Goal: Information Seeking & Learning: Learn about a topic

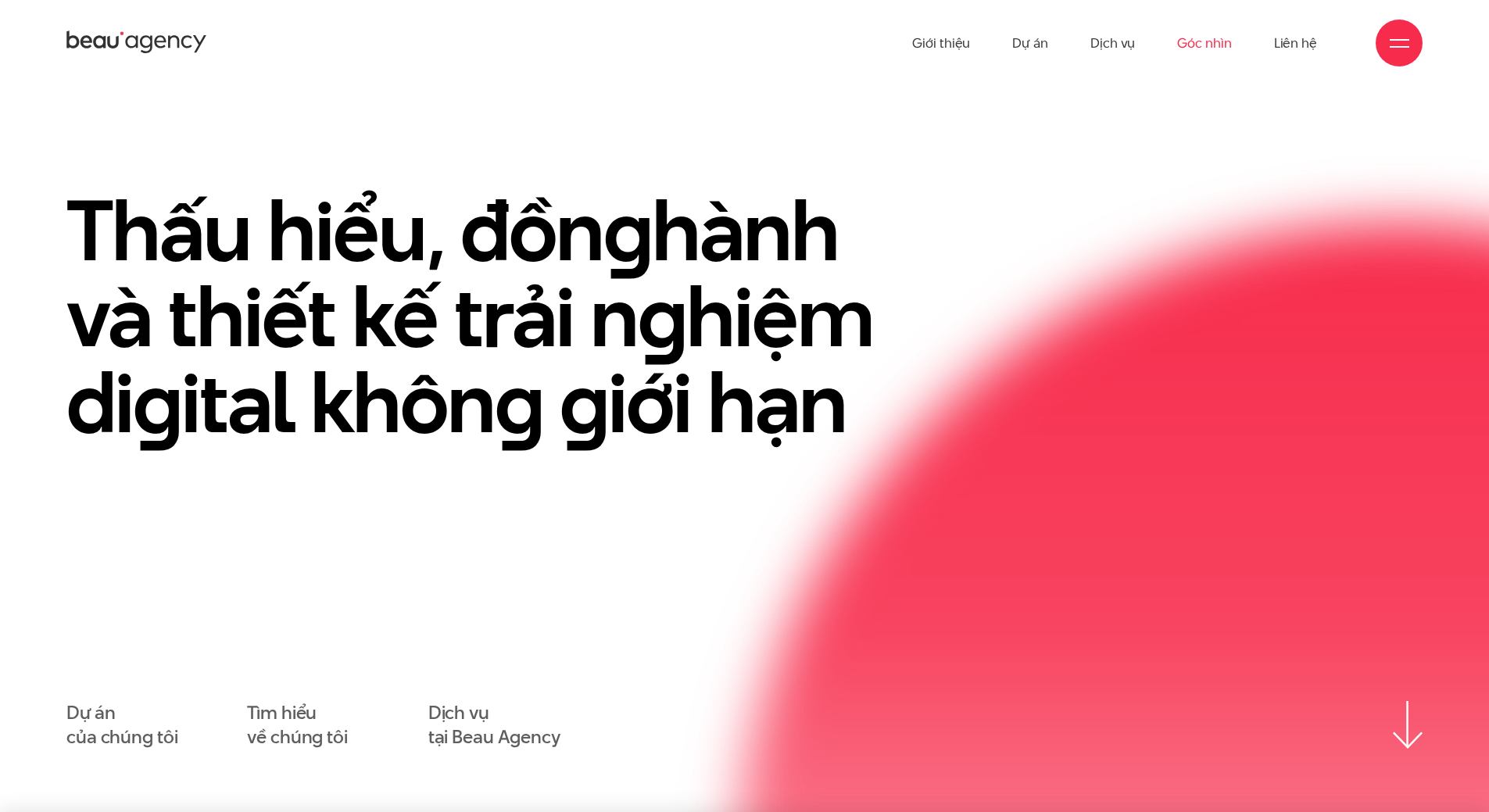
click at [1190, 36] on link "Góc nhìn" at bounding box center [1204, 43] width 54 height 86
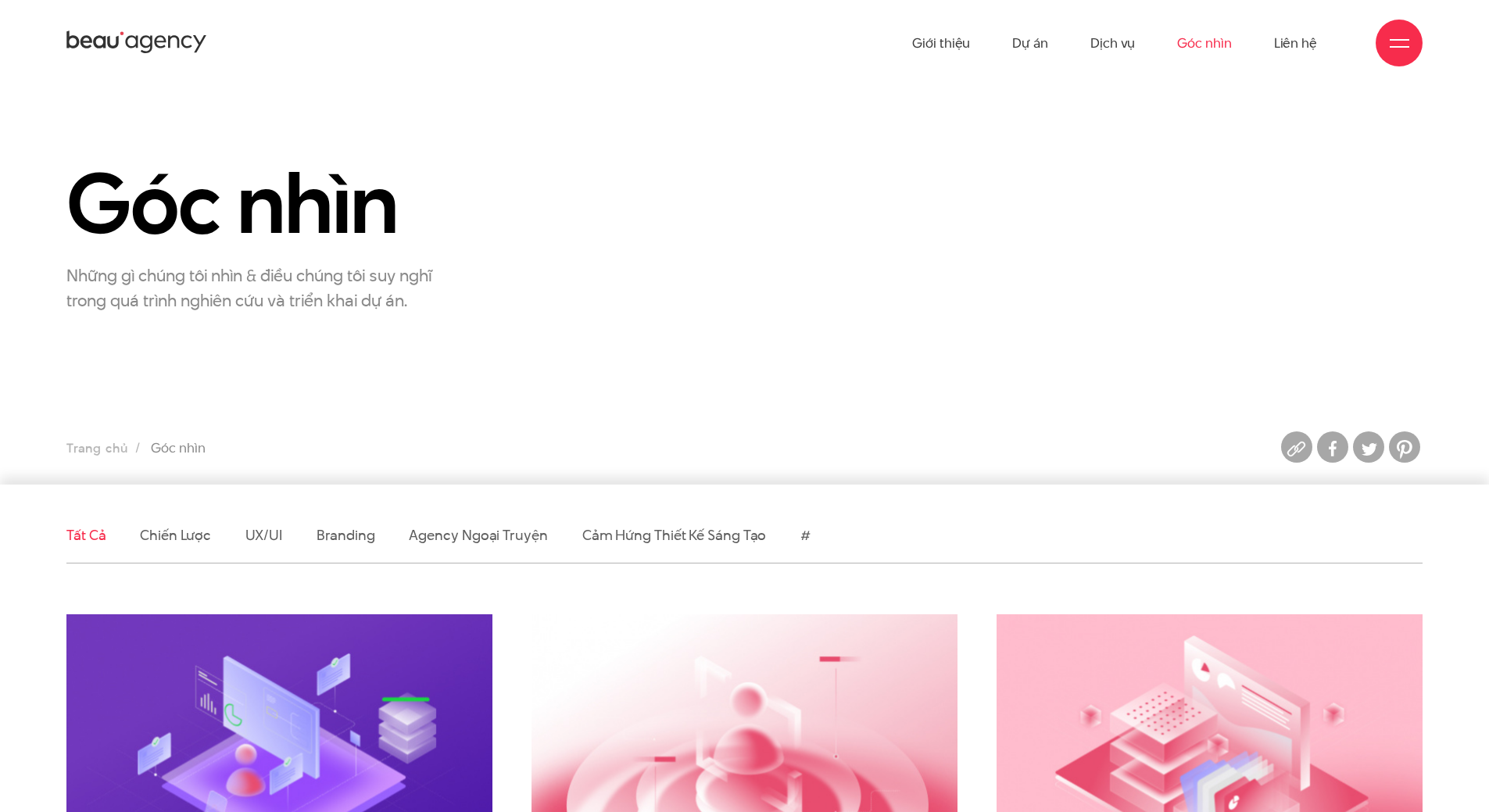
scroll to position [235, 0]
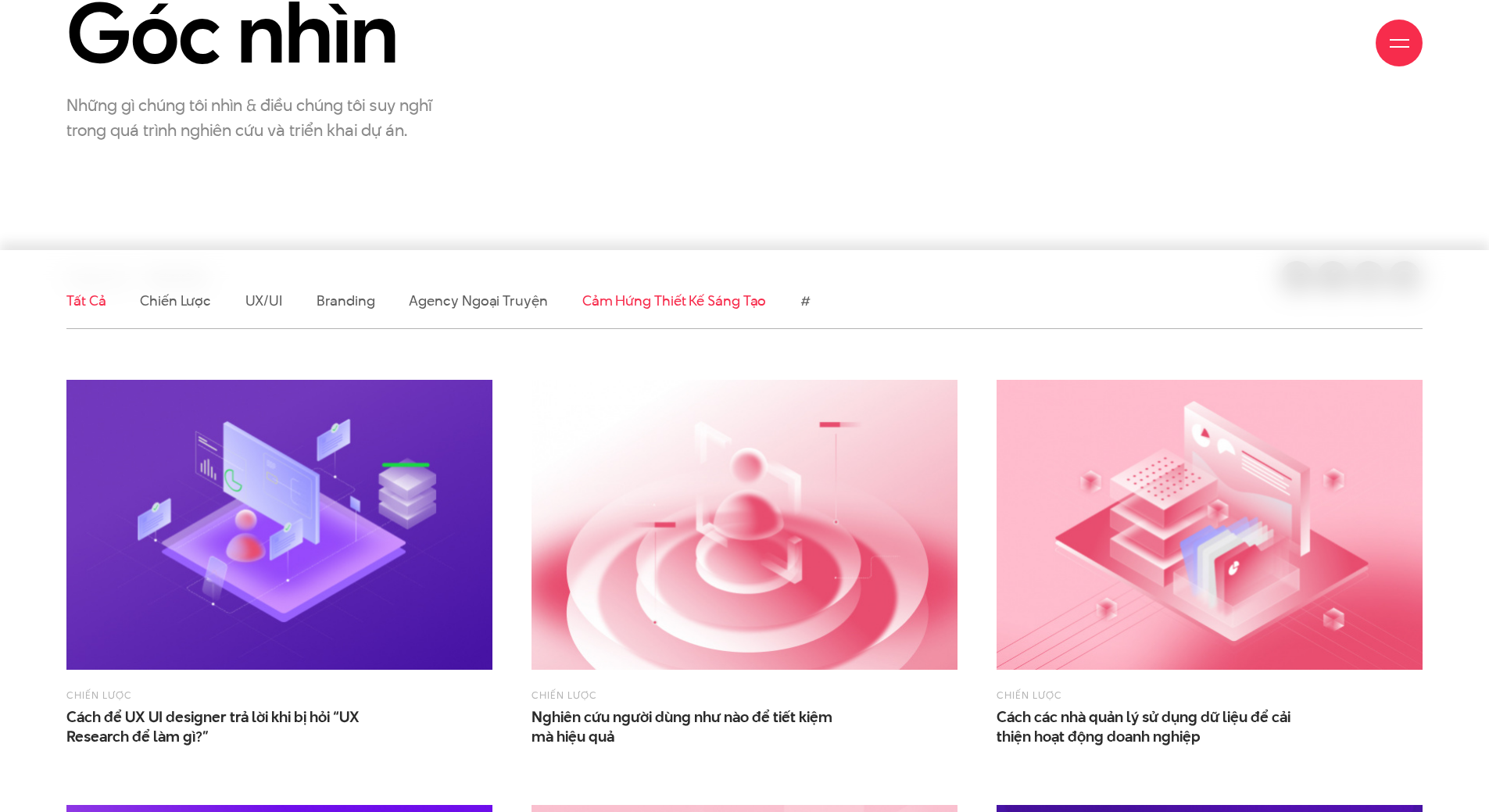
click at [617, 307] on link "Cảm hứng thiết kế sáng tạo" at bounding box center [675, 300] width 184 height 19
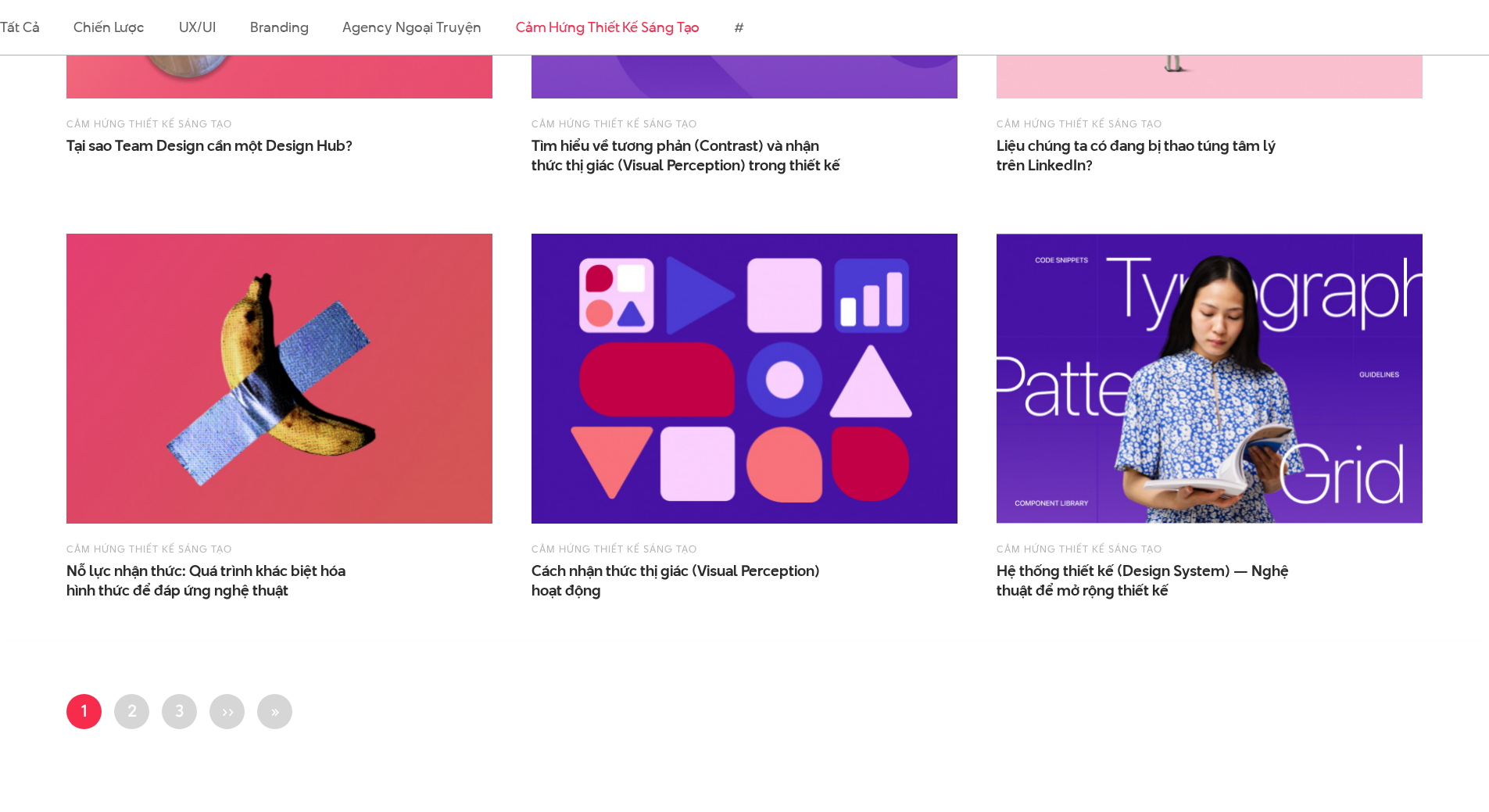
scroll to position [1406, 0]
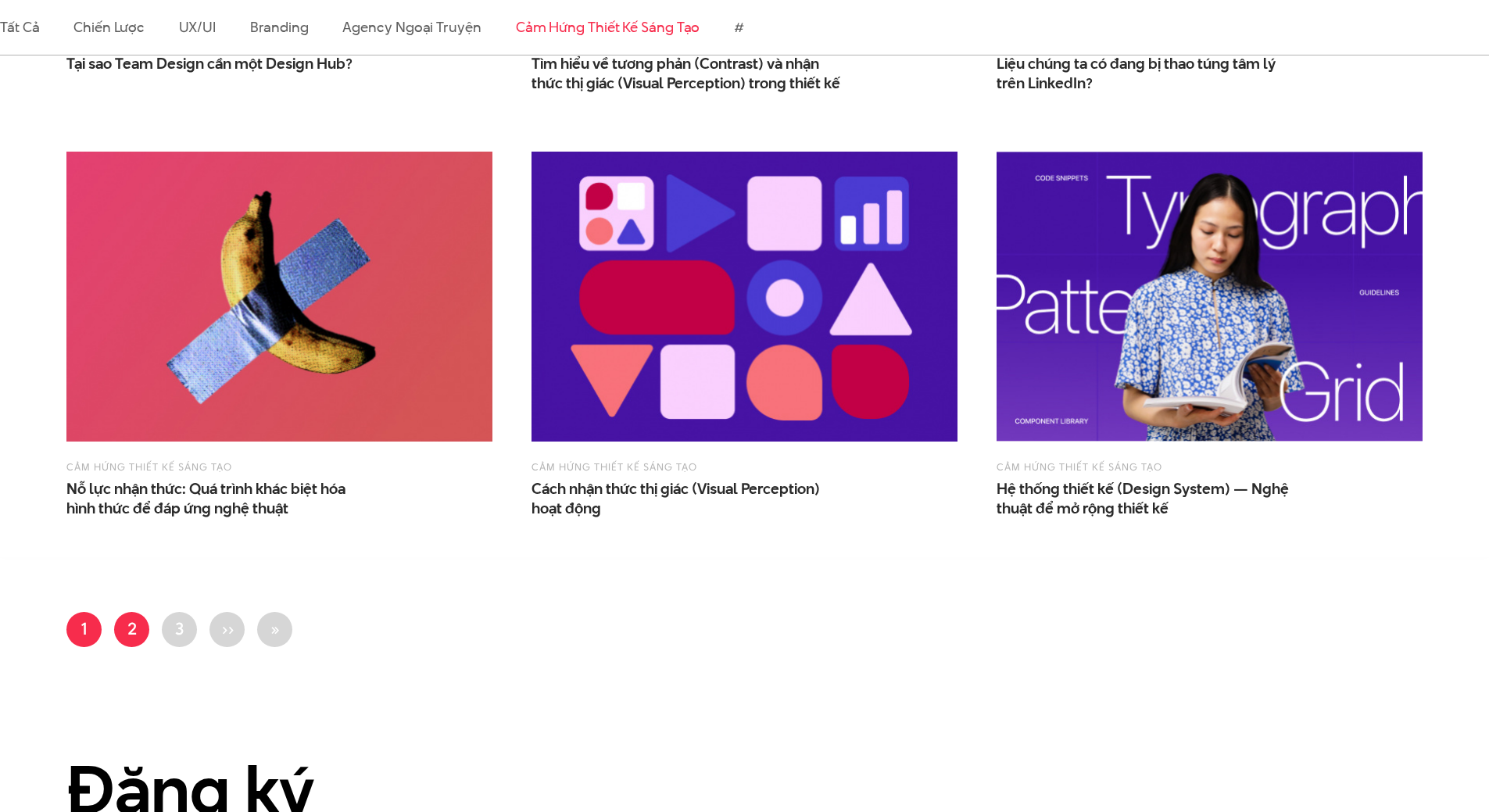
click at [136, 617] on link "Trang 2" at bounding box center [132, 630] width 35 height 35
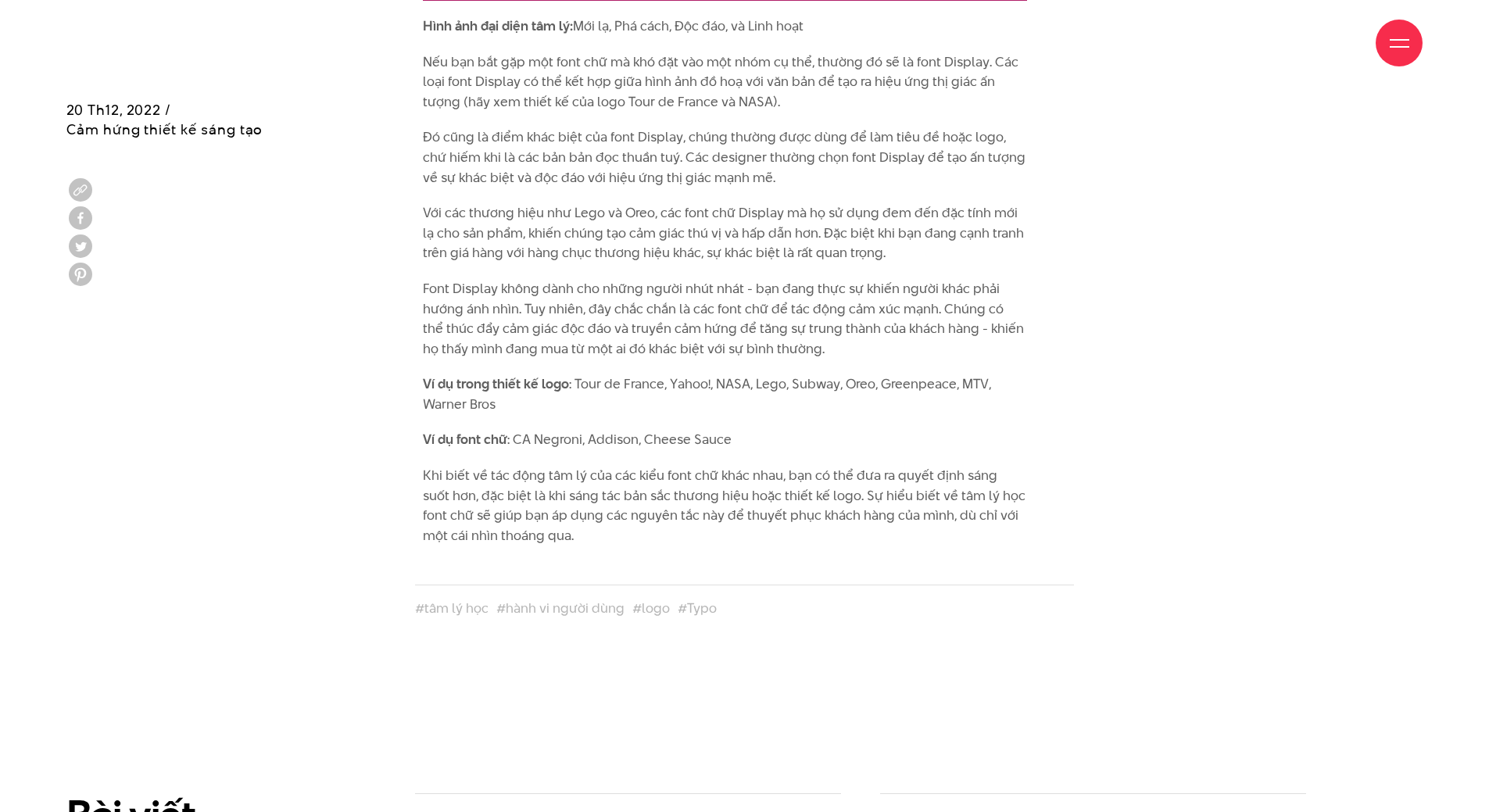
scroll to position [7344, 0]
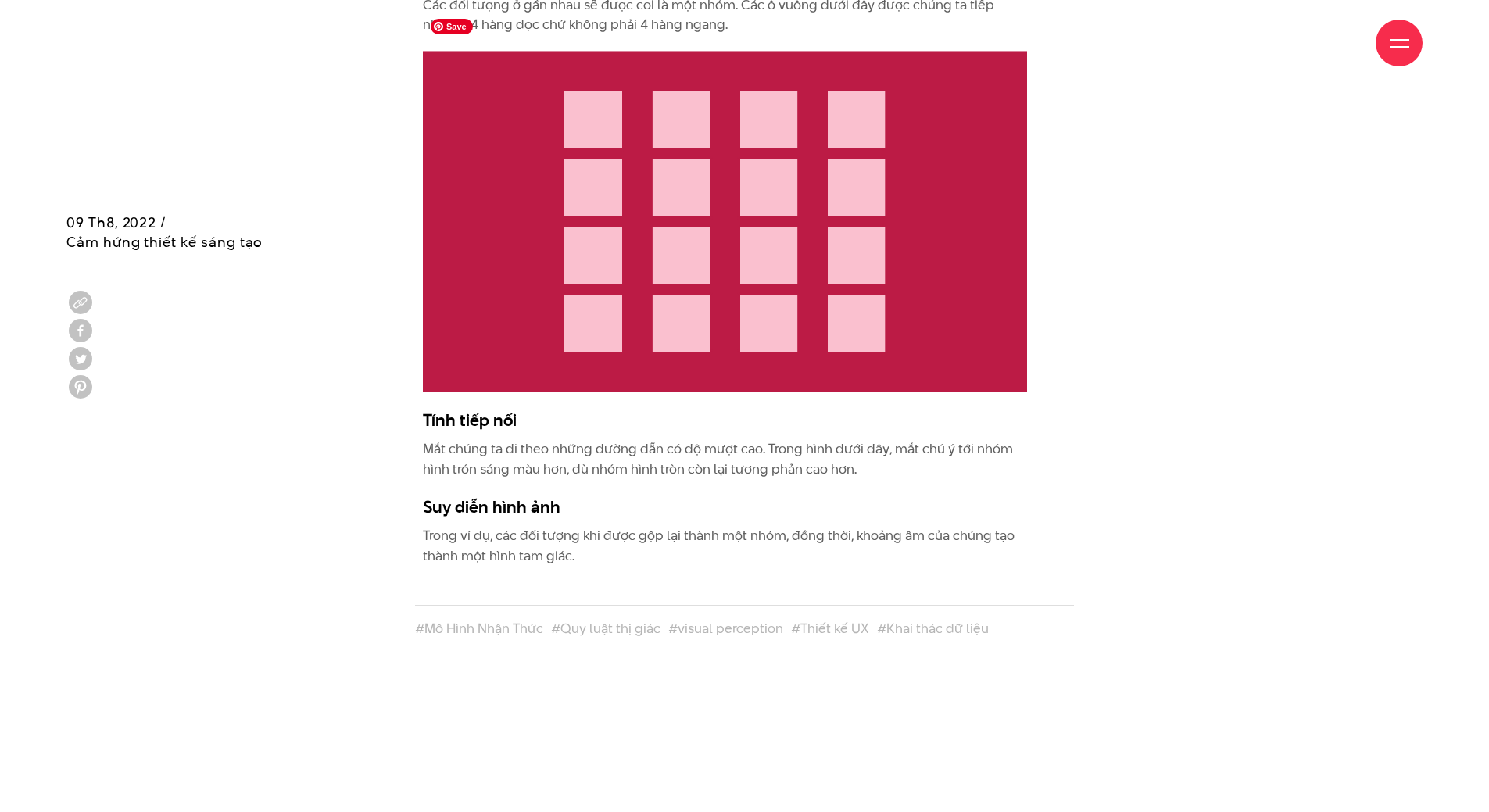
scroll to position [5391, 0]
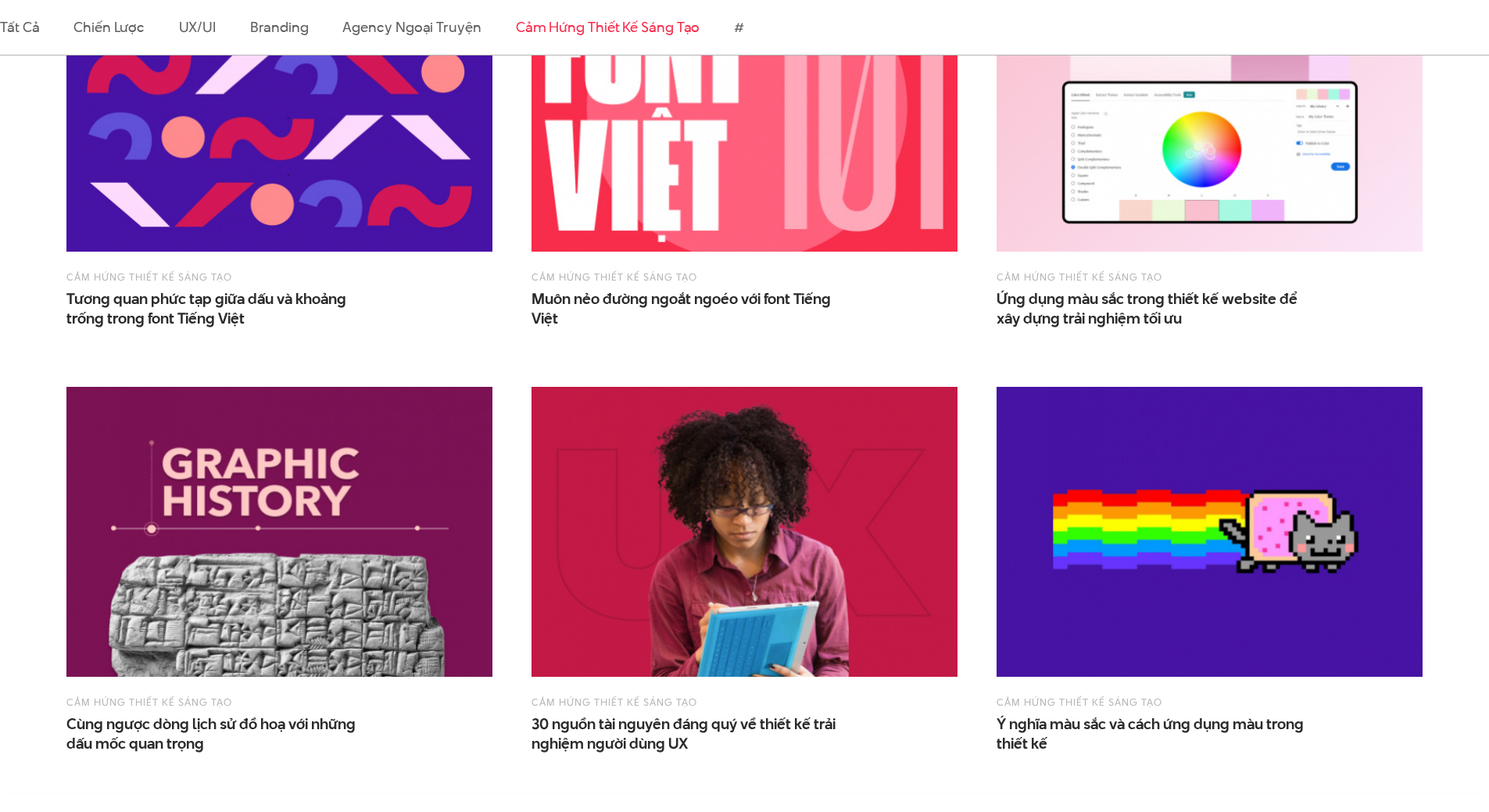
scroll to position [1172, 0]
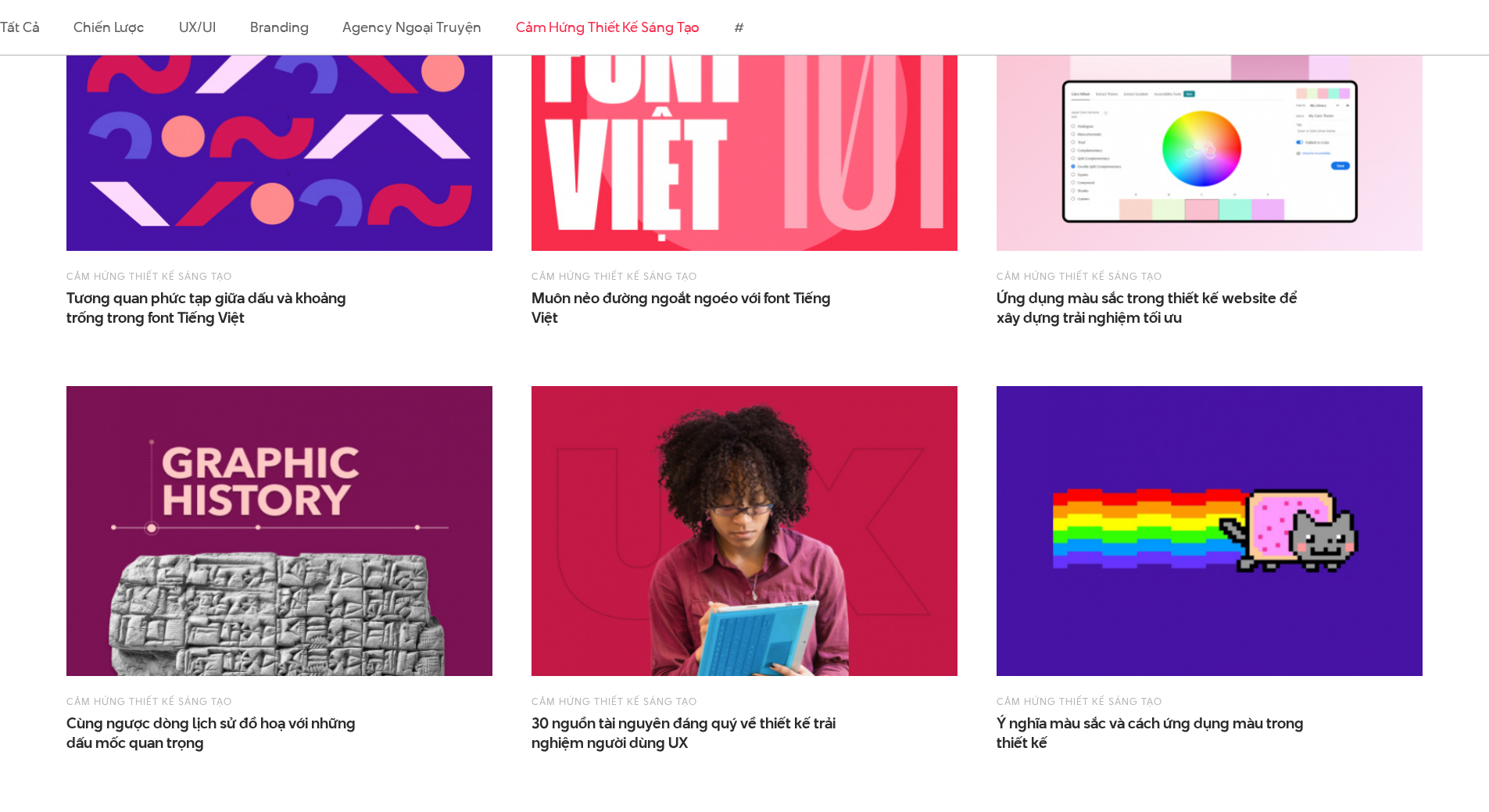
drag, startPoint x: 361, startPoint y: 184, endPoint x: 210, endPoint y: 322, distance: 204.6
click at [210, 322] on div "Cảm hứng thiết kế sáng tạo Tương quan phức tạp giữa dấu và khoảng trống trong f…" at bounding box center [280, 154] width 426 height 386
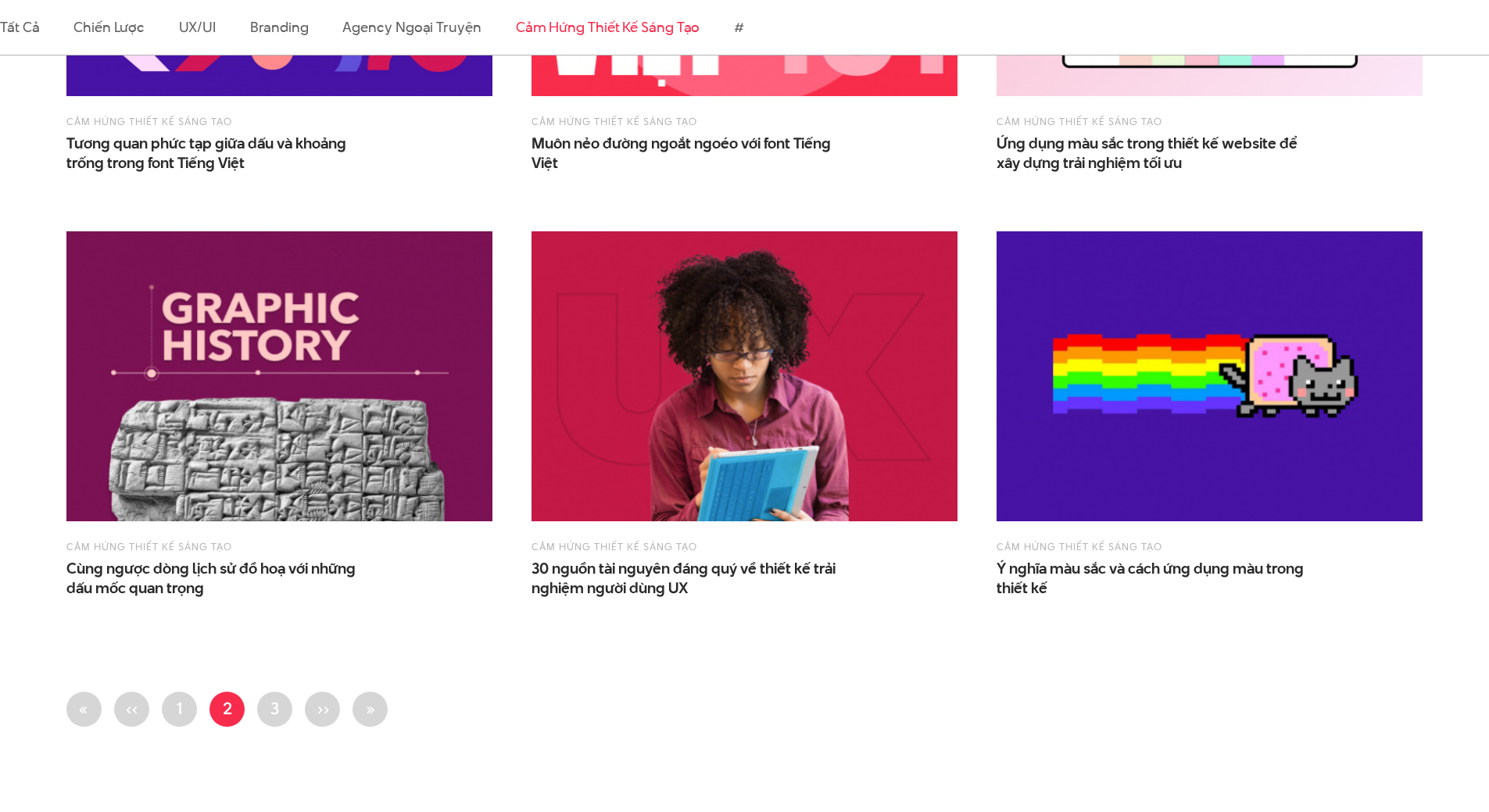
scroll to position [1329, 0]
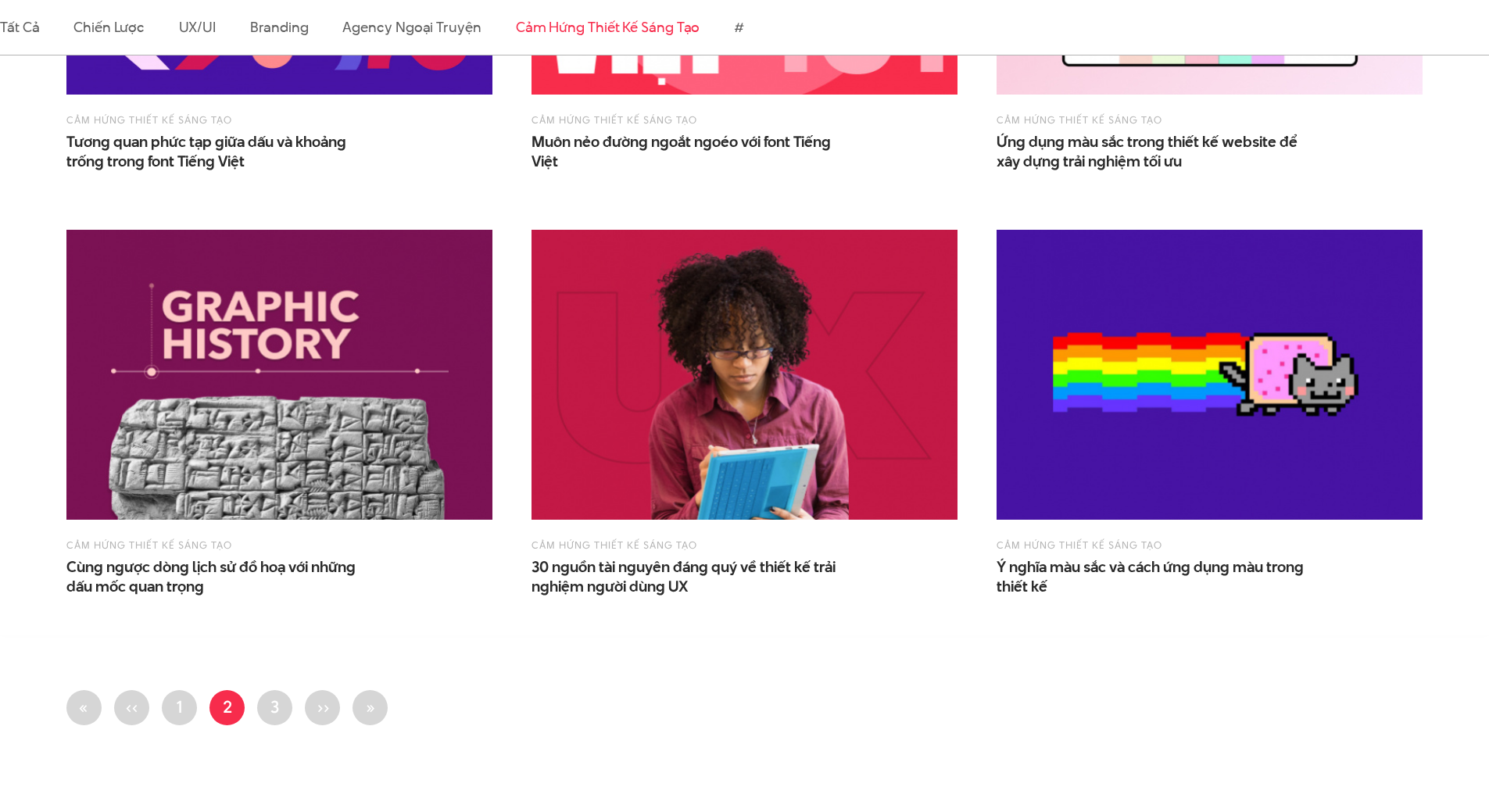
click at [294, 690] on ul "First page « Trang trước ‹‹ Trang 1 Trang hiện thời 2 Trang 3 Next page ›› Last…" at bounding box center [745, 712] width 1356 height 45
click at [282, 690] on link "Trang 3" at bounding box center [275, 707] width 35 height 35
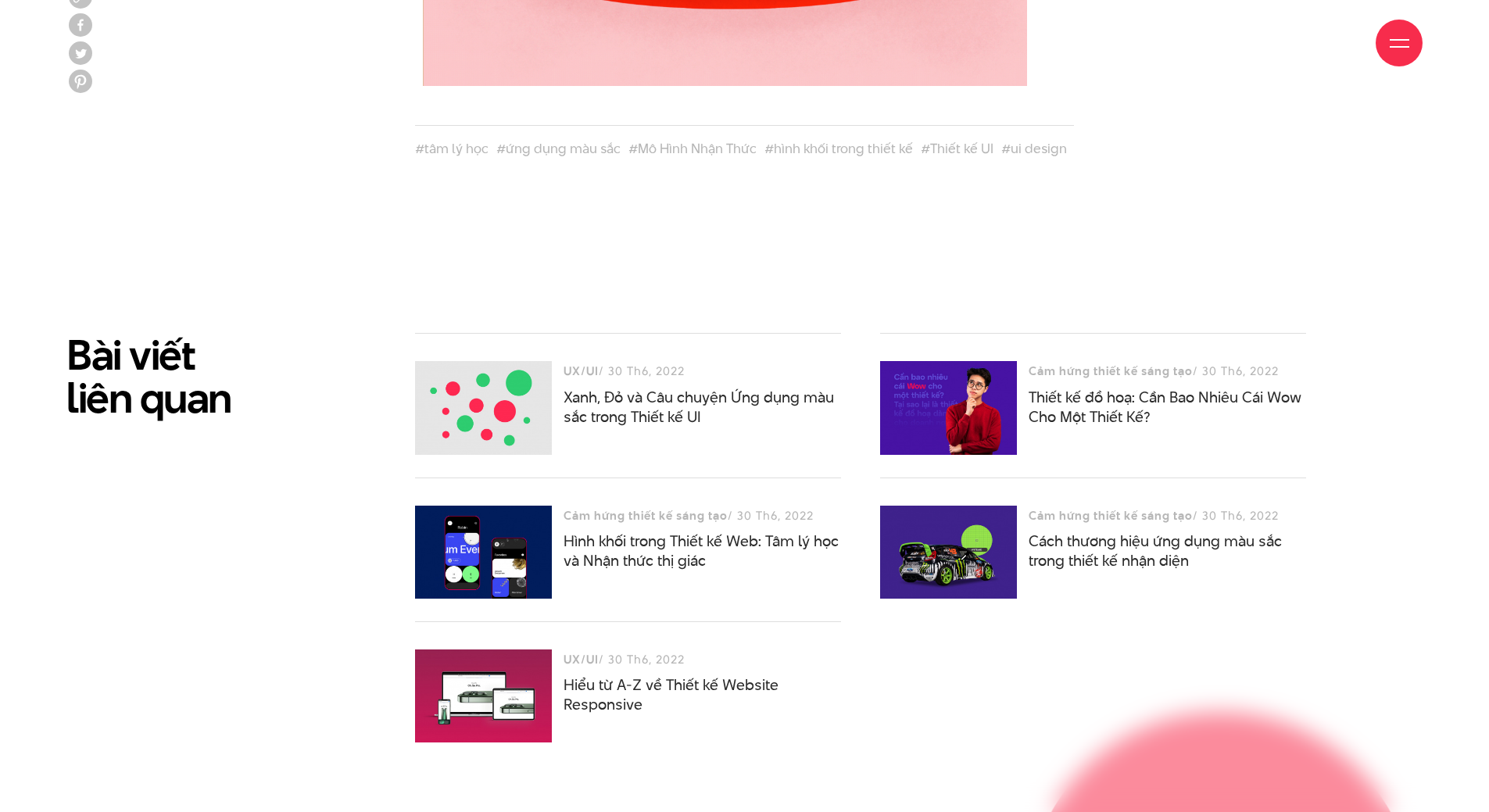
scroll to position [4922, 0]
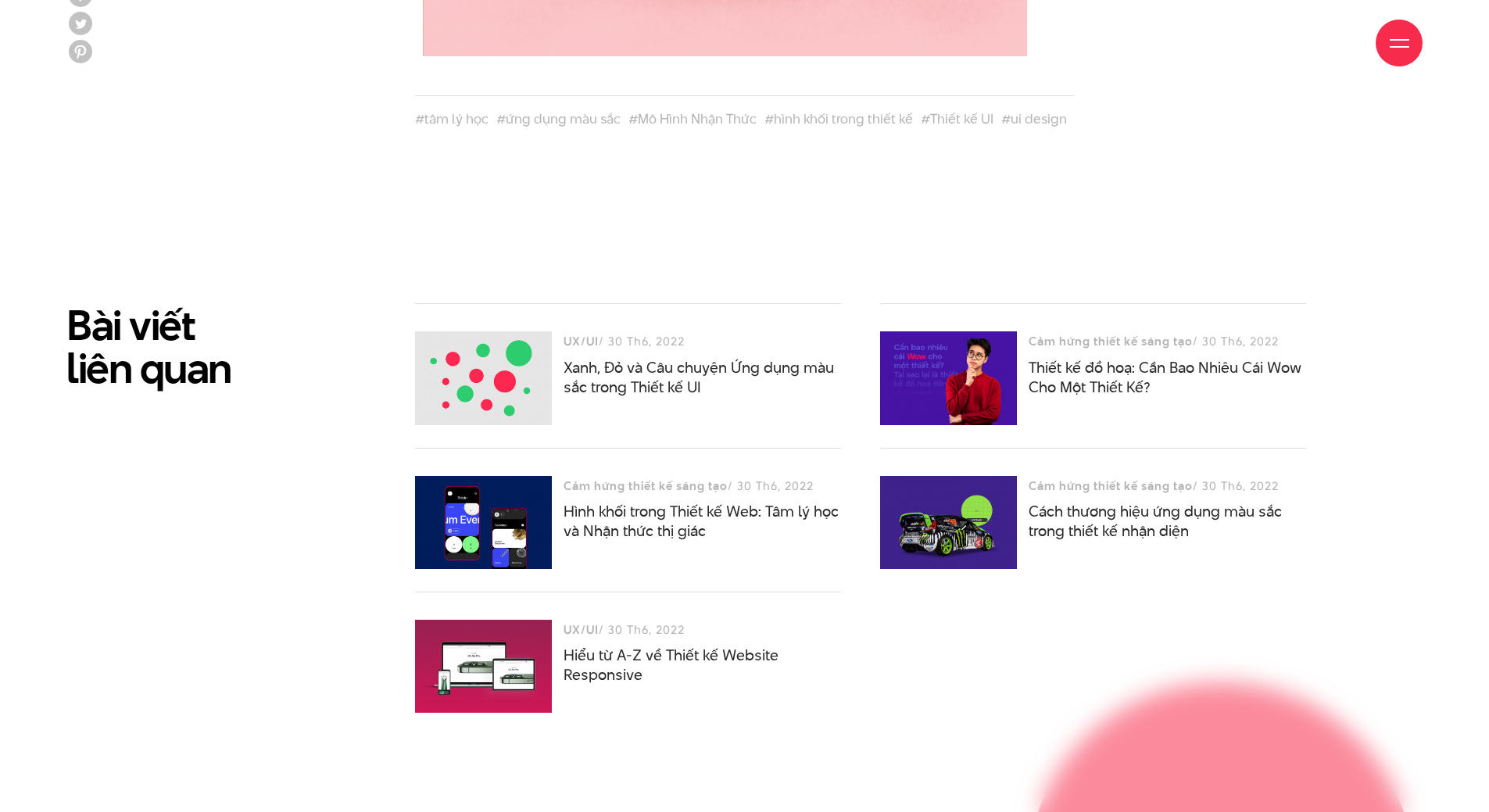
click at [487, 656] on div at bounding box center [484, 666] width 137 height 94
click at [600, 653] on link "Hiểu từ A-Z về Thiết kế Website Responsive" at bounding box center [671, 665] width 215 height 41
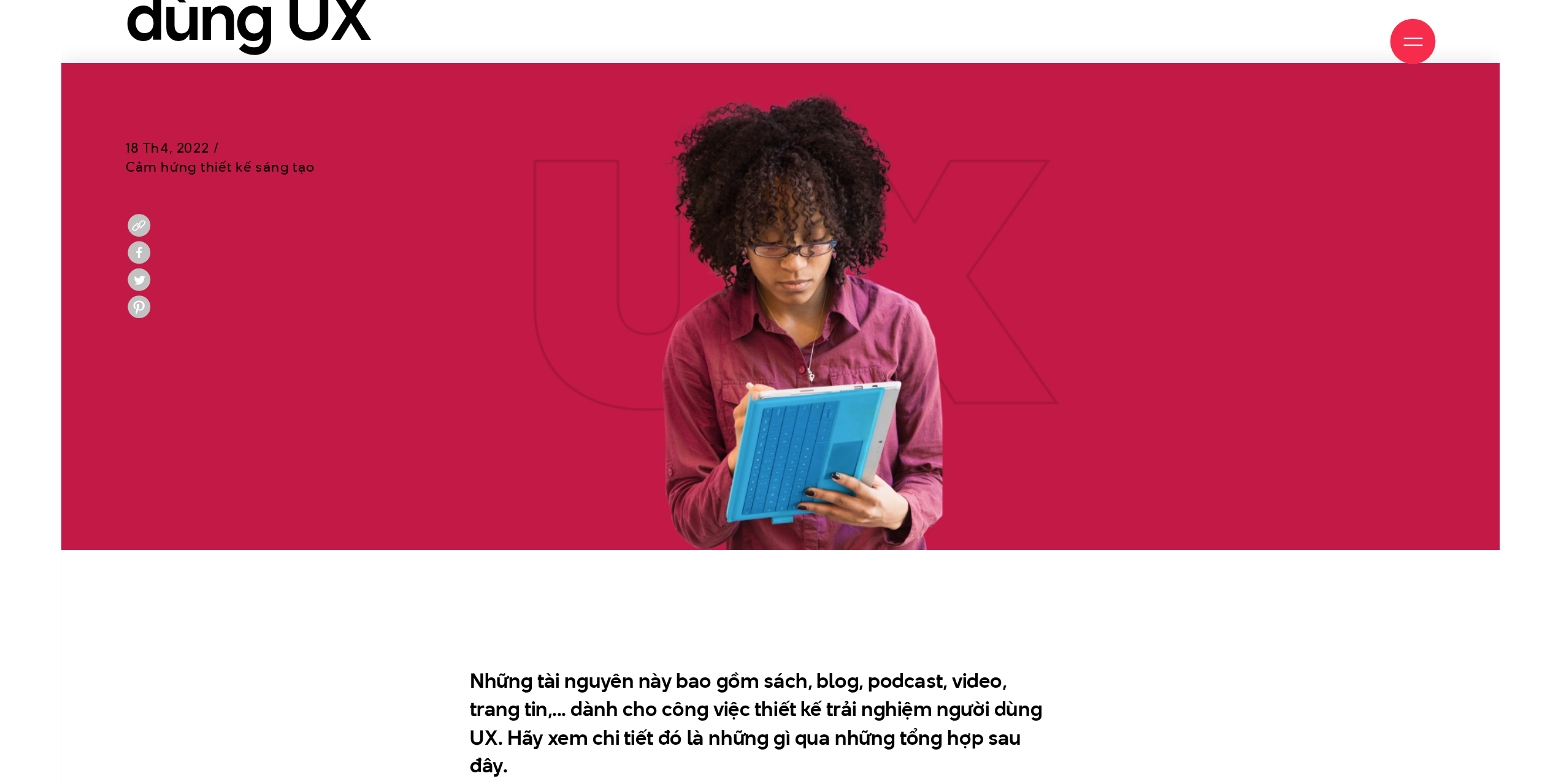
scroll to position [429, 0]
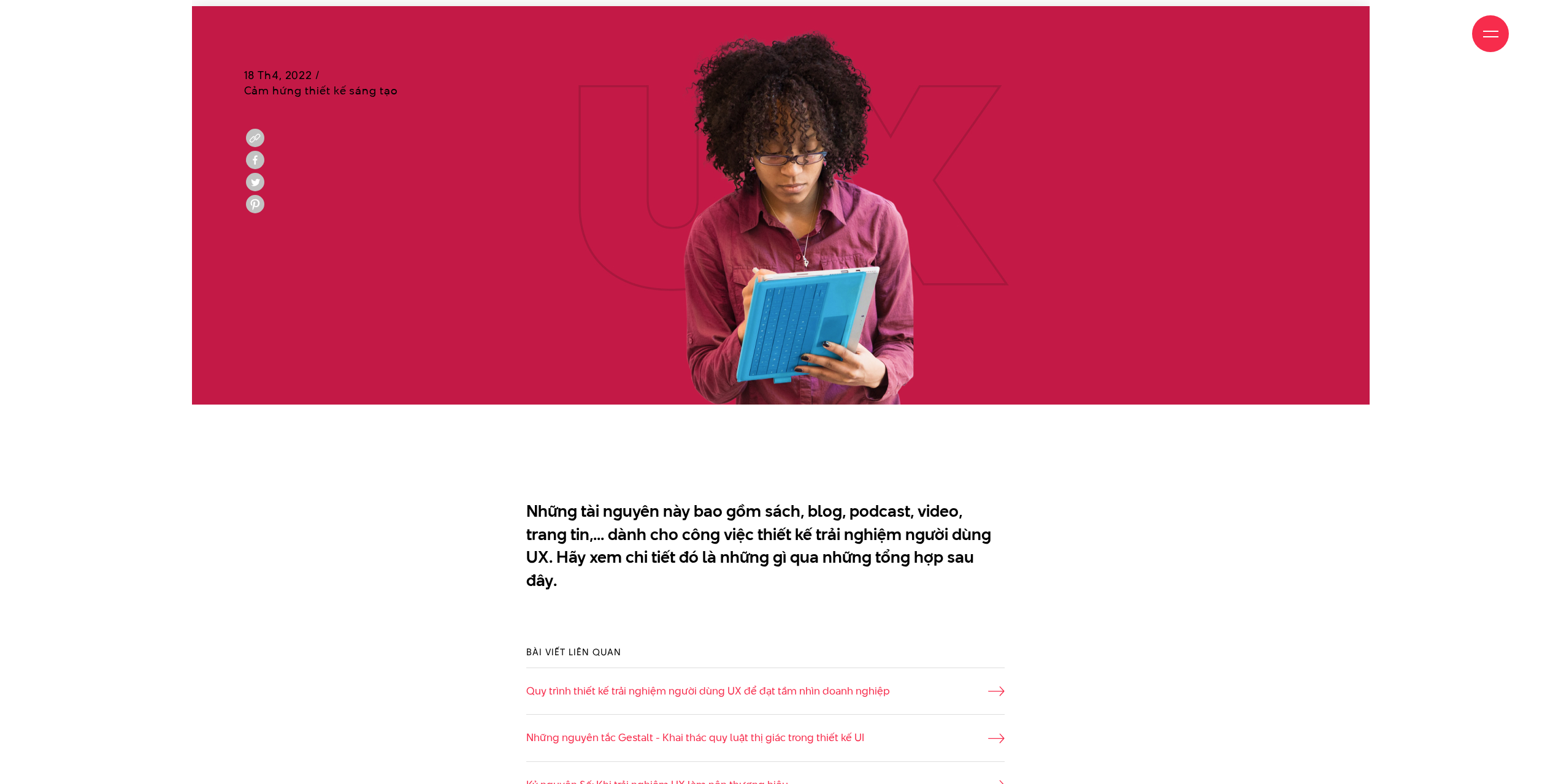
click at [423, 476] on div at bounding box center [780, 463] width 1177 height 62
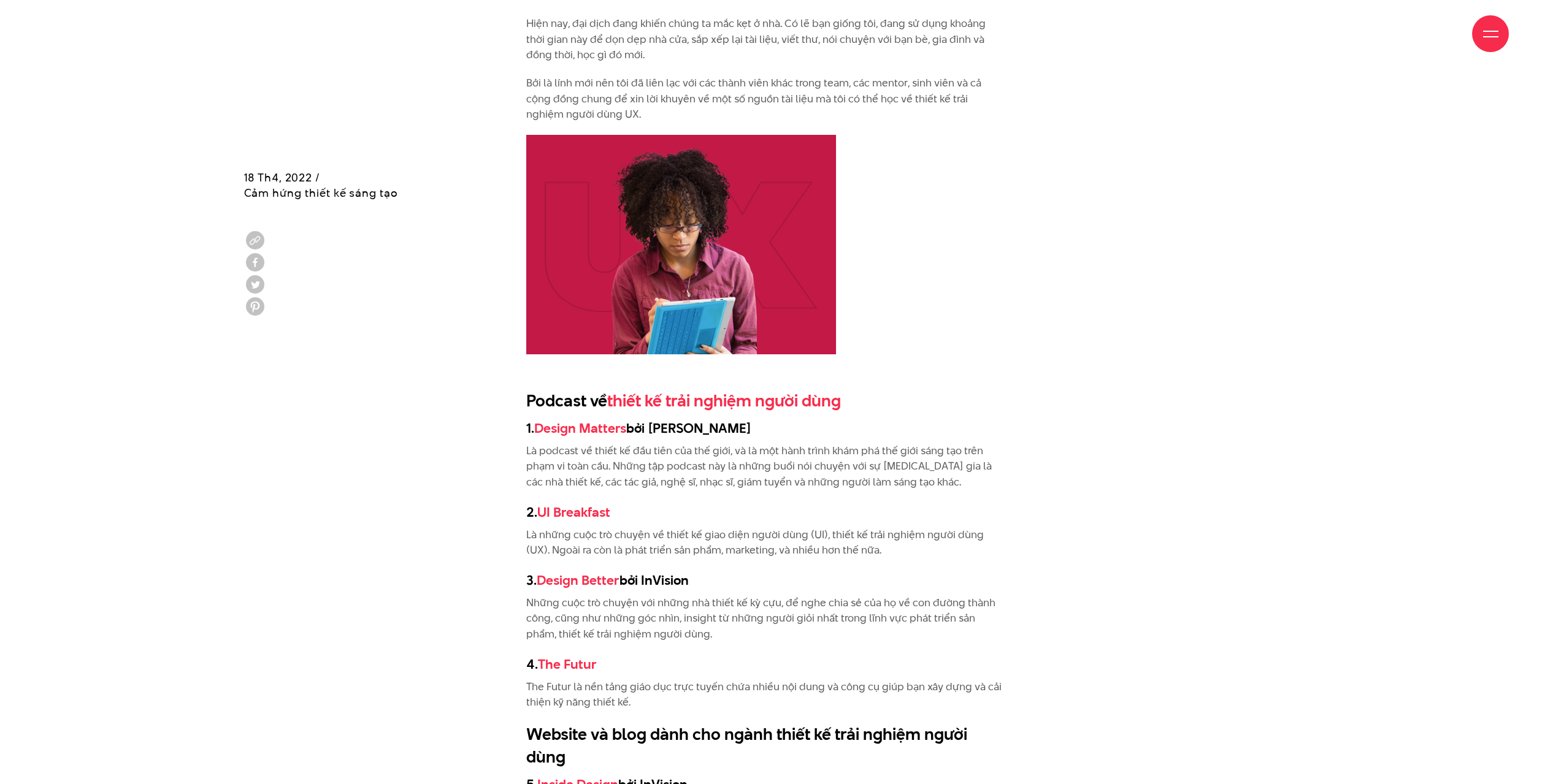
scroll to position [1348, 0]
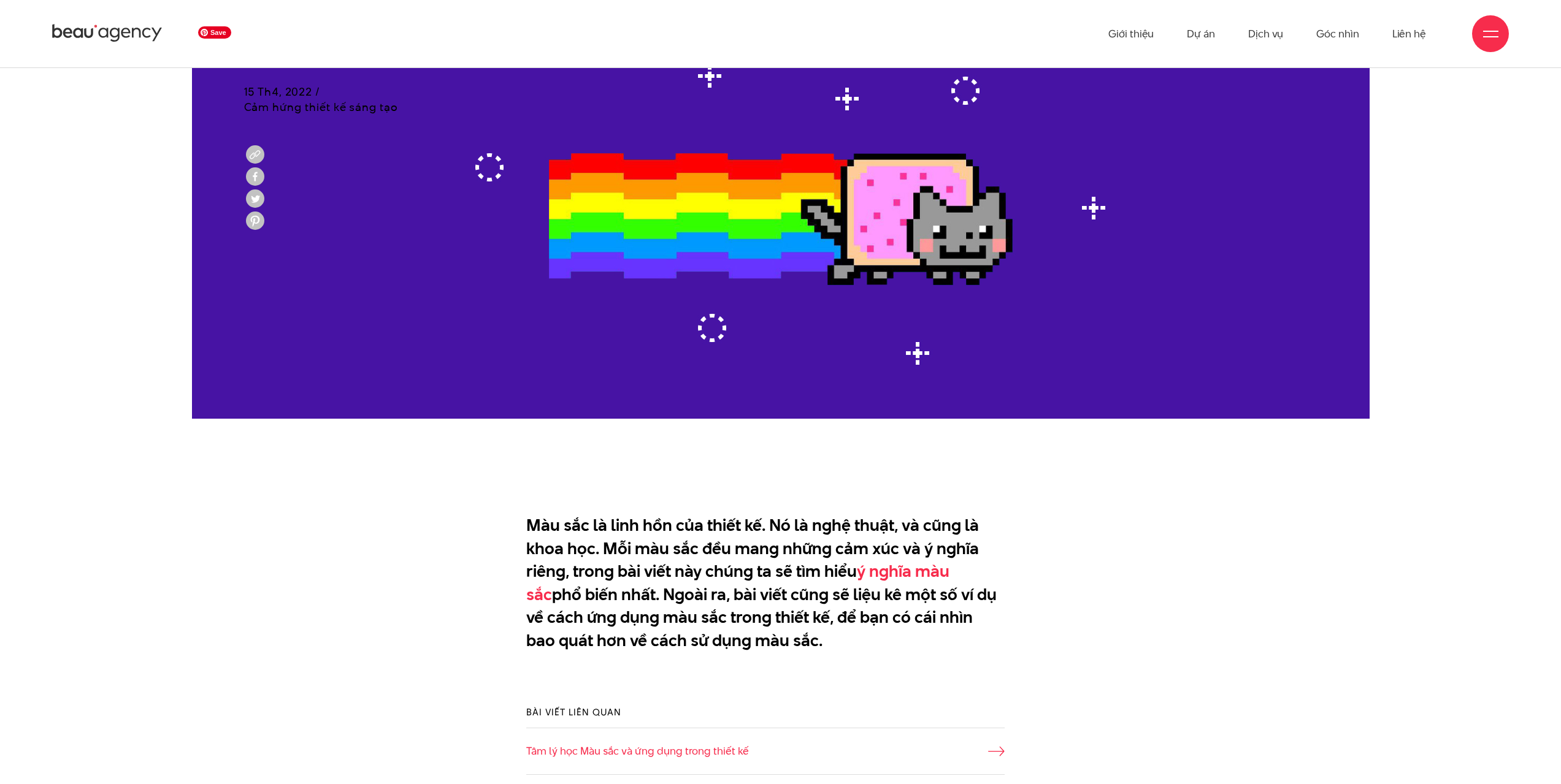
scroll to position [307, 0]
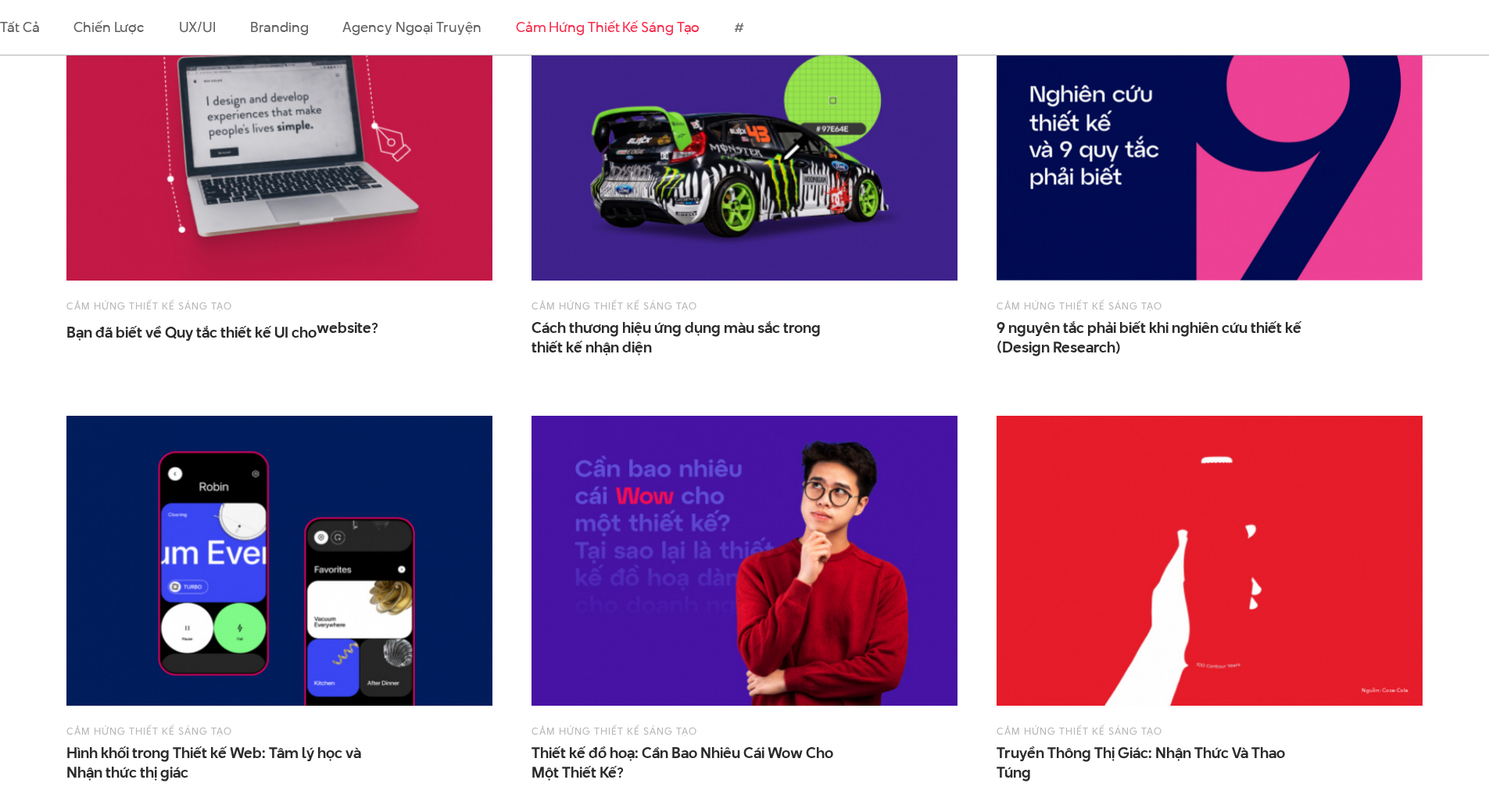
scroll to position [547, 0]
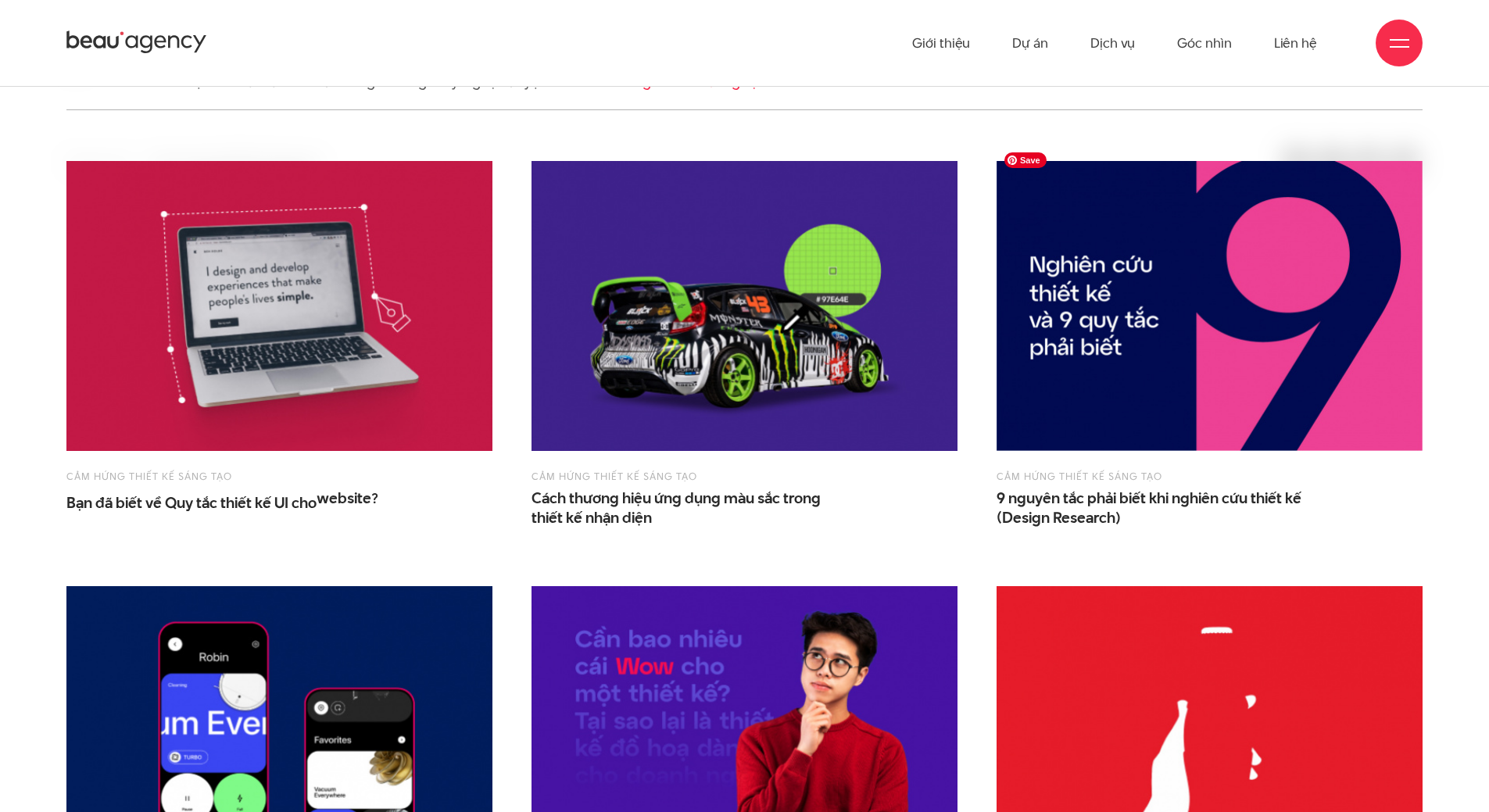
drag, startPoint x: 1058, startPoint y: 363, endPoint x: 1078, endPoint y: 370, distance: 21.2
click at [1078, 370] on img at bounding box center [1209, 306] width 426 height 290
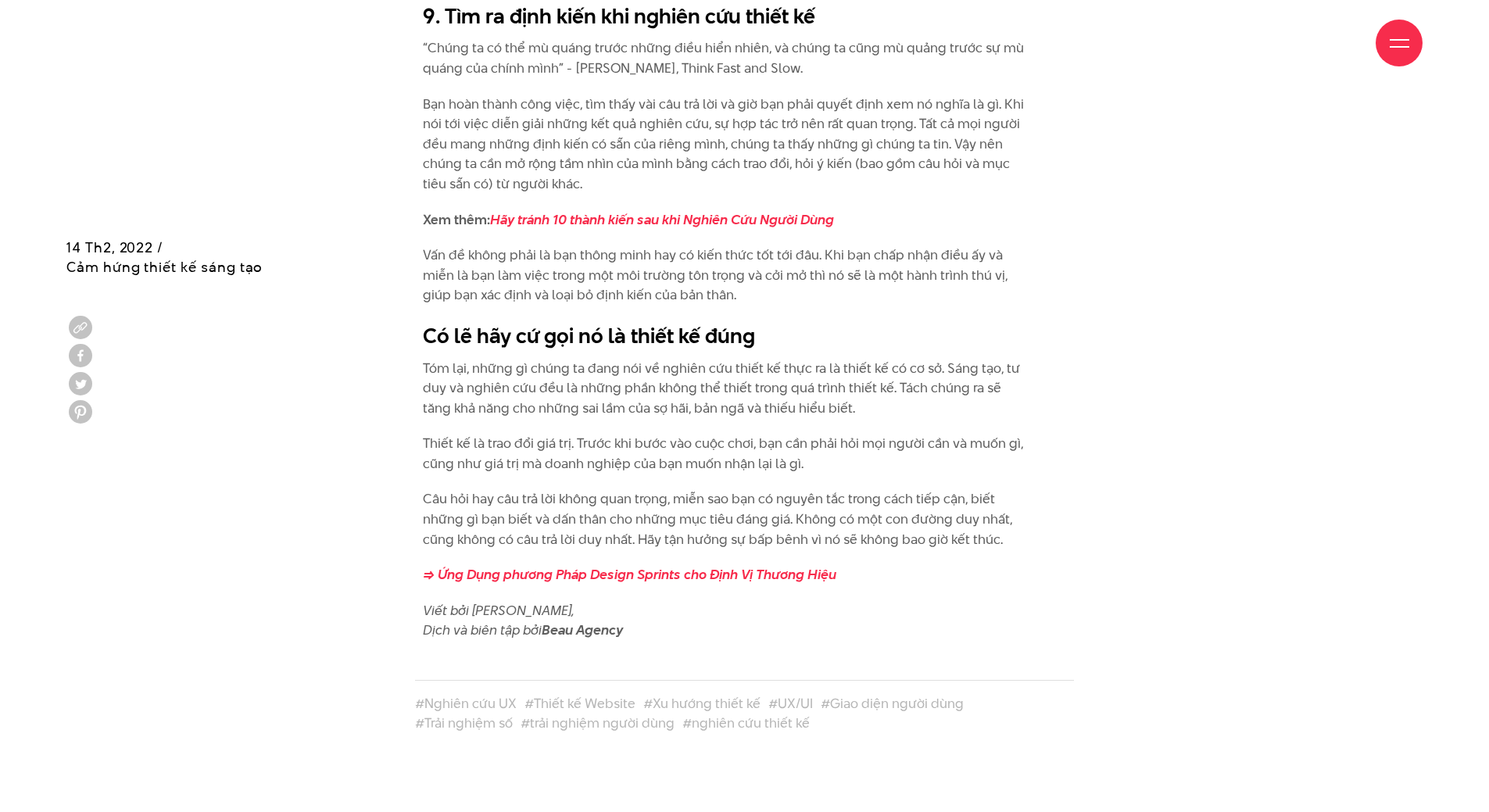
scroll to position [5782, 0]
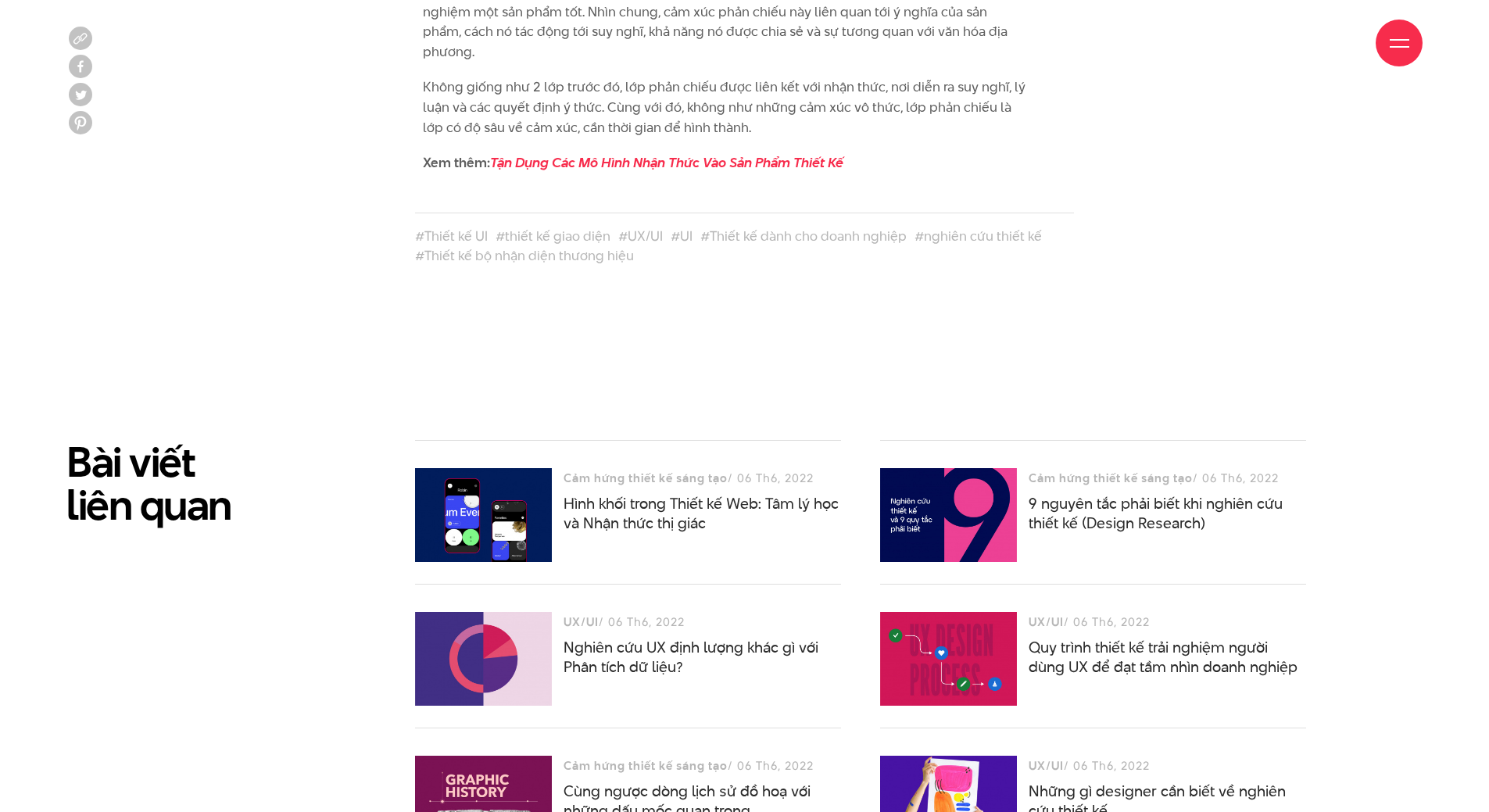
scroll to position [4297, 0]
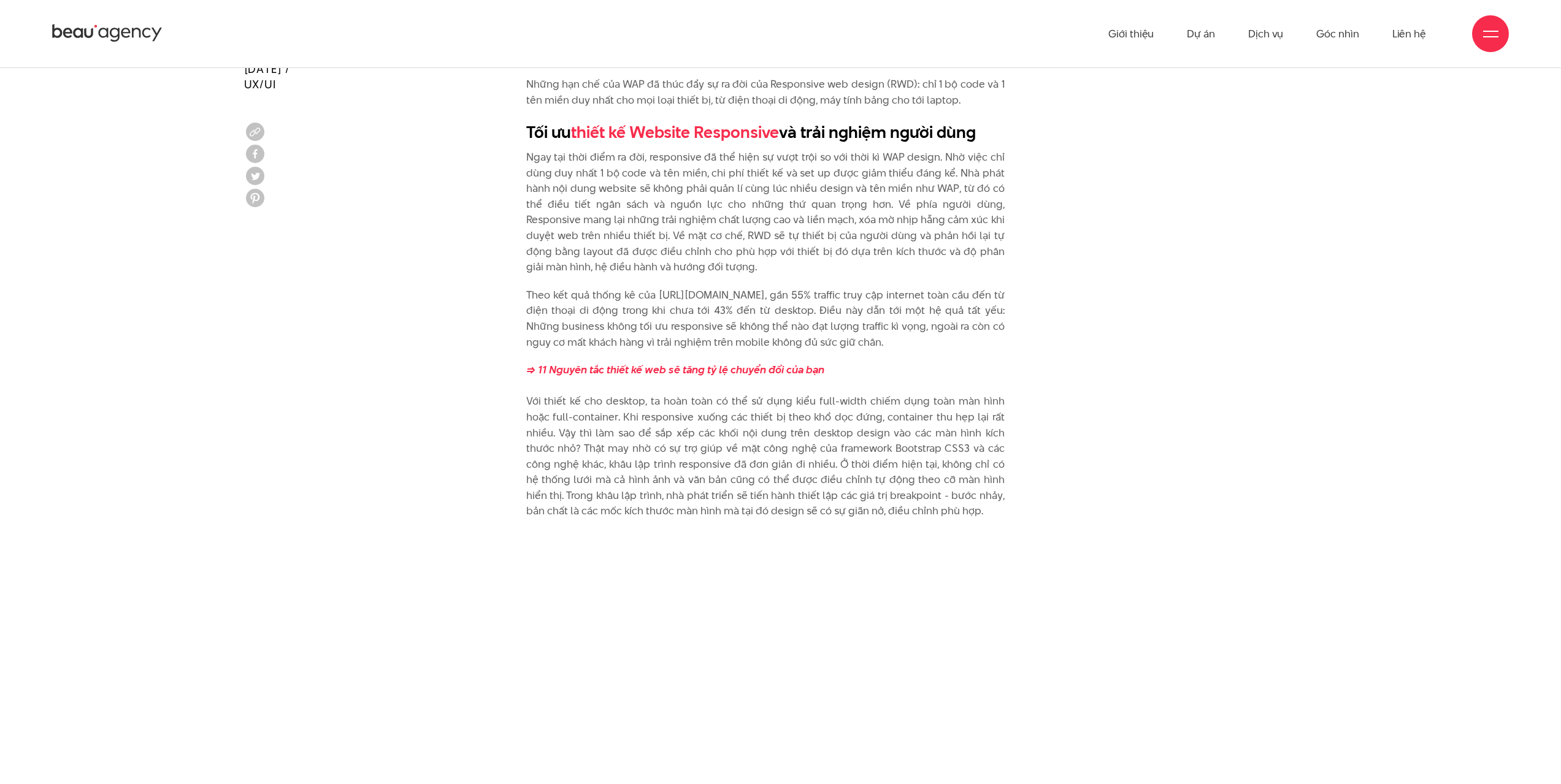
scroll to position [1961, 0]
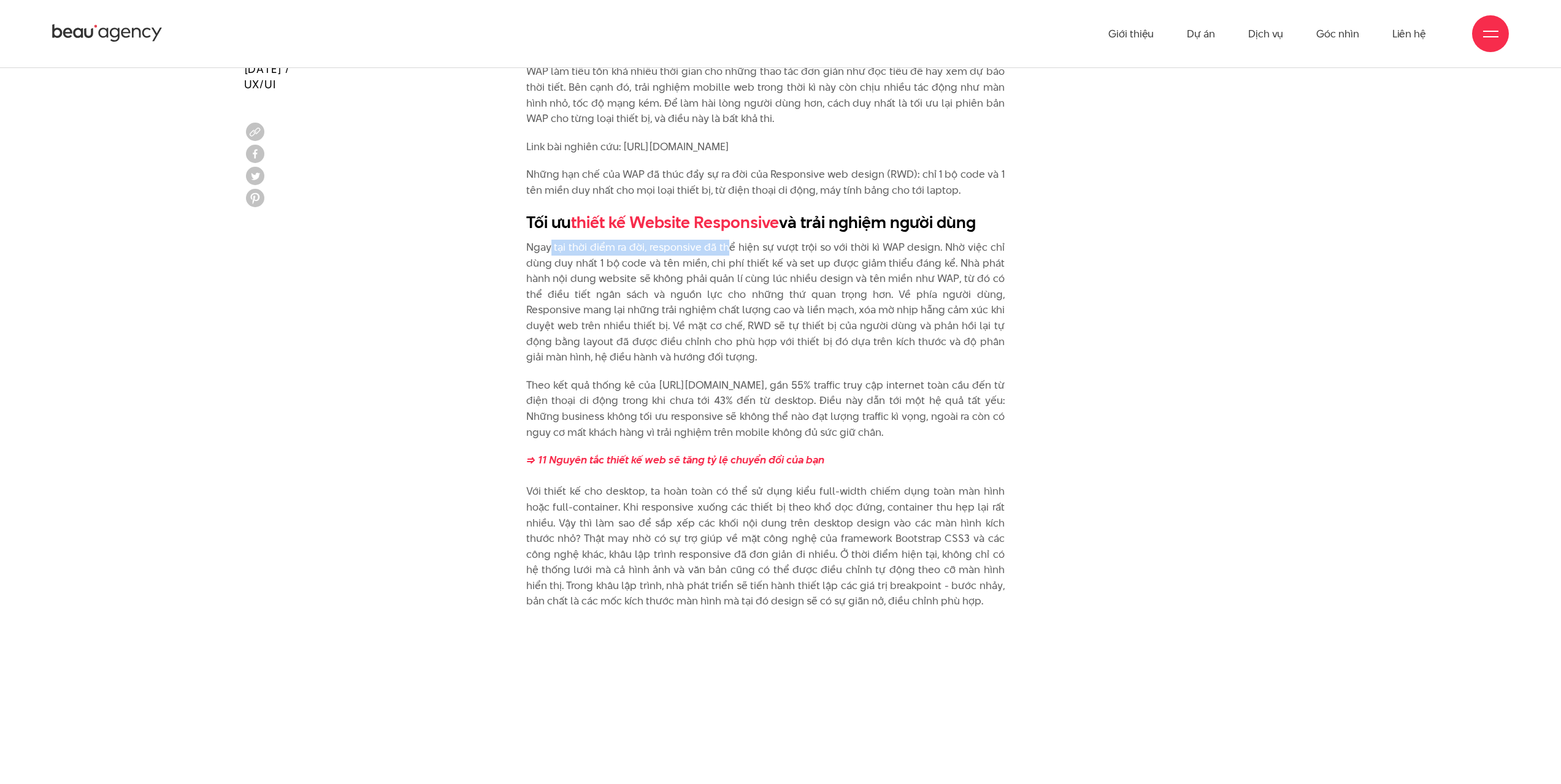
drag, startPoint x: 550, startPoint y: 249, endPoint x: 746, endPoint y: 262, distance: 196.4
click at [729, 253] on p "Ngay tại thời điểm ra đời, responsive đã thể hiện sự vượt trội so với thời kì W…" at bounding box center [765, 303] width 478 height 126
click at [830, 266] on p "Ngay tại thời điểm ra đời, responsive đã thể hiện sự vượt trội so với thời kì W…" at bounding box center [765, 303] width 478 height 126
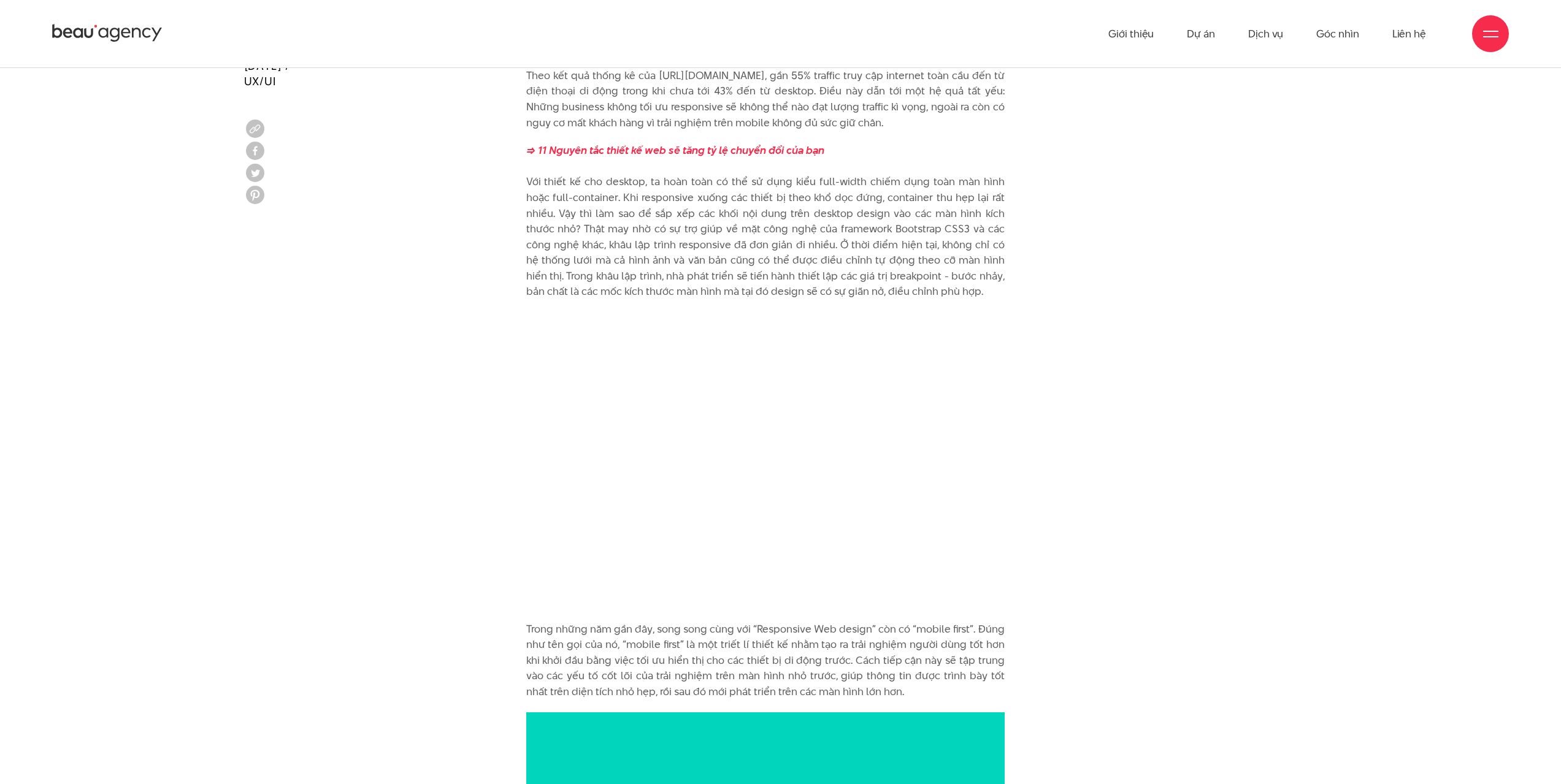
scroll to position [2268, 0]
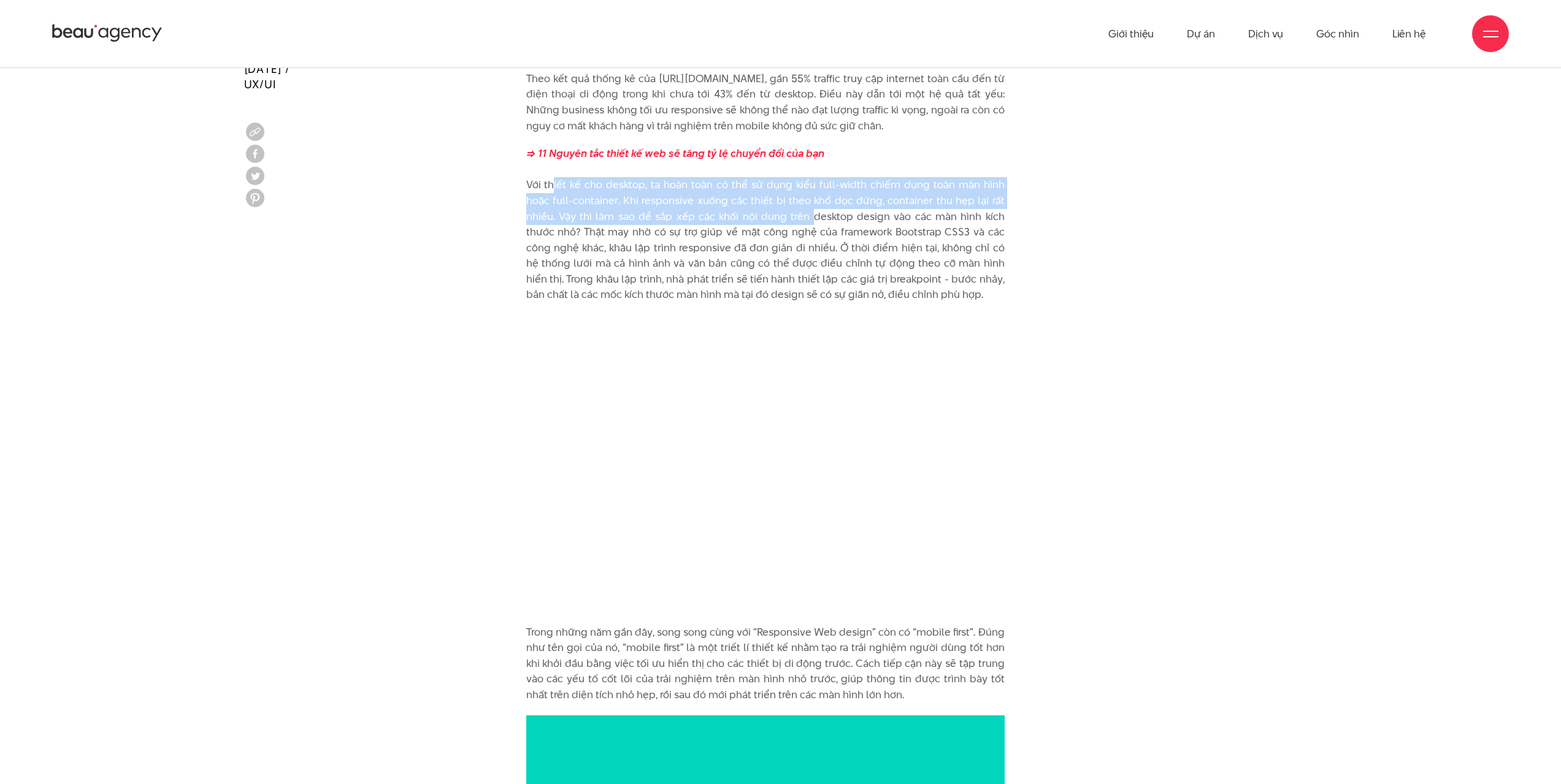
drag, startPoint x: 549, startPoint y: 189, endPoint x: 818, endPoint y: 217, distance: 270.5
click at [783, 211] on p "=> 11 Nguyên tắc thiết kế web sẽ tăng tỷ lệ chuyển đổi của bạn" at bounding box center [765, 224] width 478 height 157
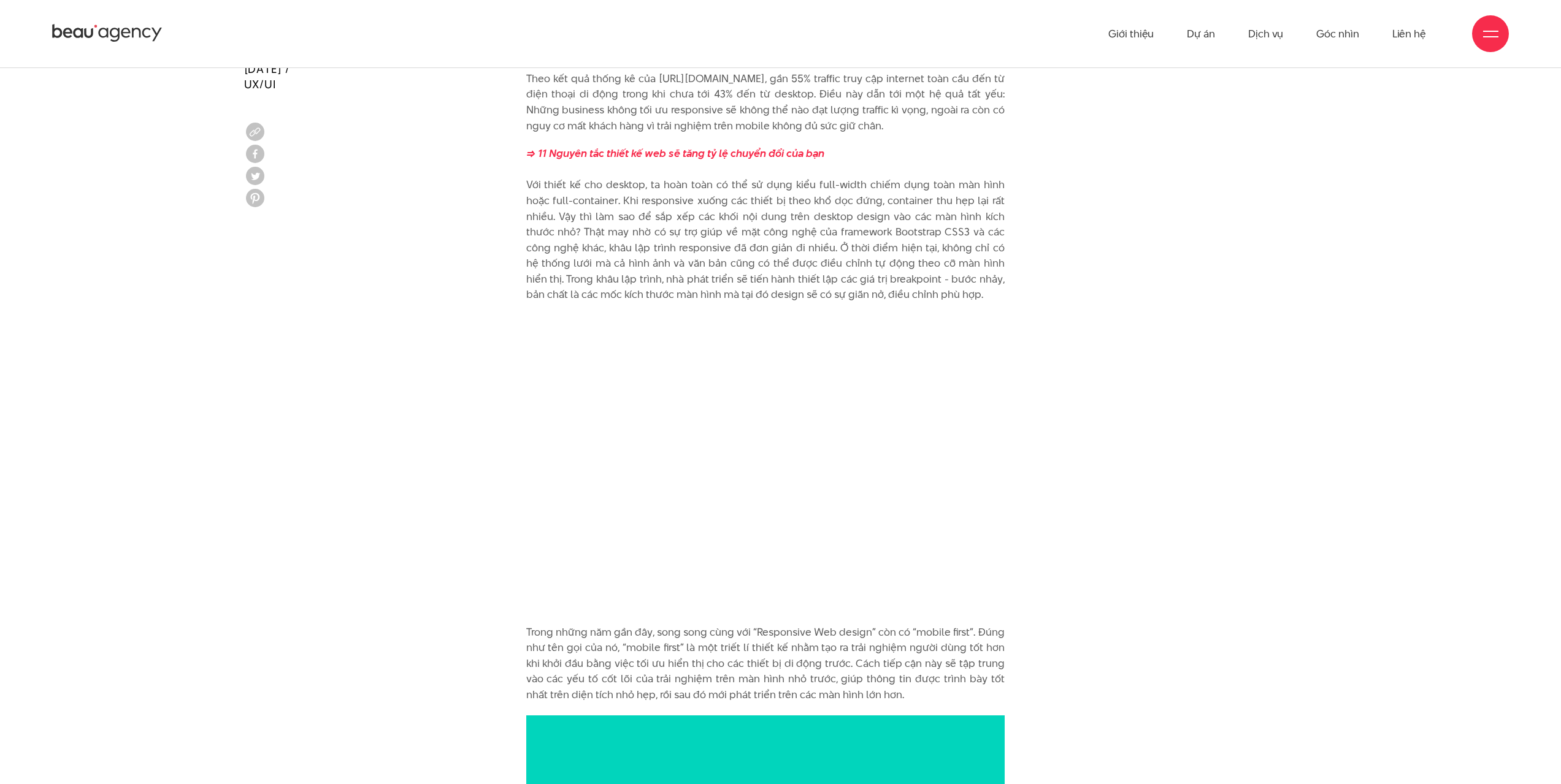
drag, startPoint x: 728, startPoint y: 236, endPoint x: 916, endPoint y: 240, distance: 188.0
click at [904, 239] on p "=> 11 Nguyên tắc thiết kế web sẽ tăng tỷ lệ chuyển đổi của bạn" at bounding box center [765, 224] width 478 height 157
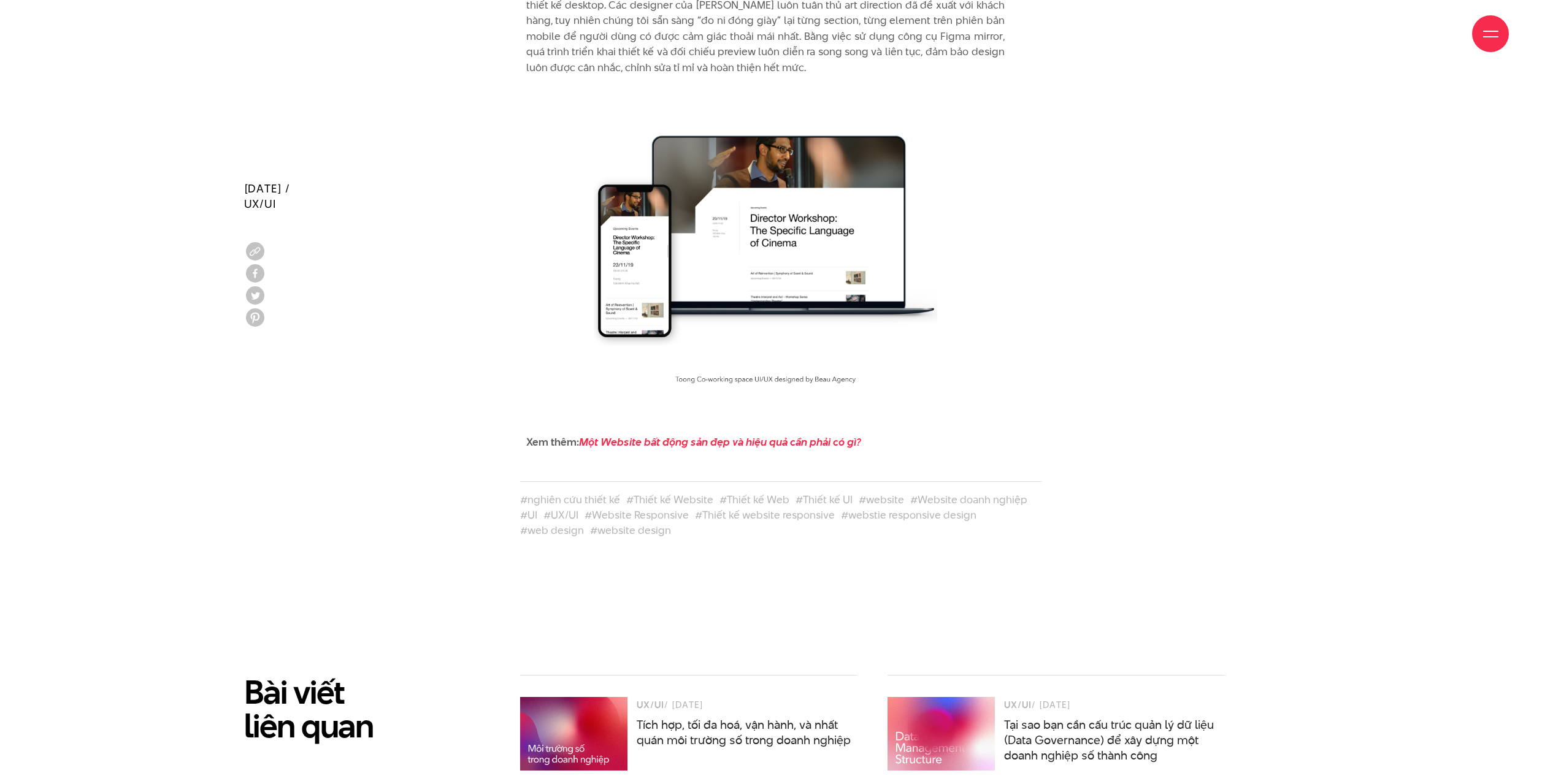
scroll to position [6803, 0]
